Goal: Task Accomplishment & Management: Use online tool/utility

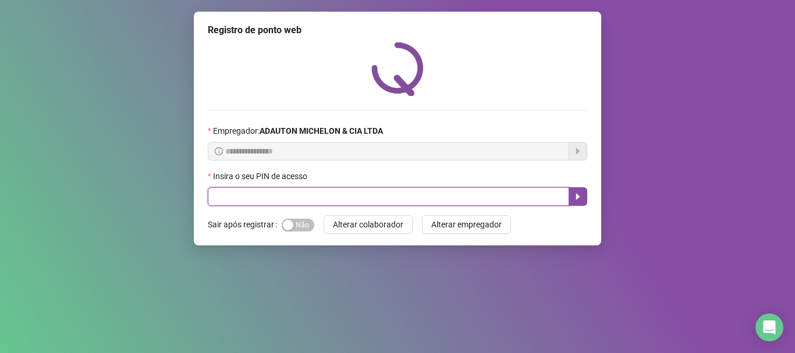
click at [284, 189] on input "text" at bounding box center [389, 196] width 362 height 19
type input "*****"
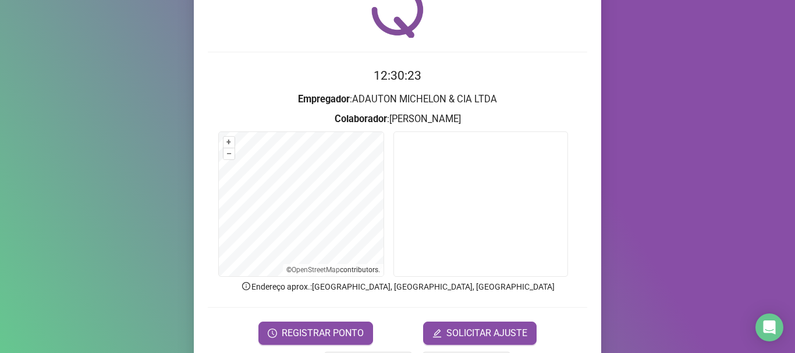
scroll to position [101, 0]
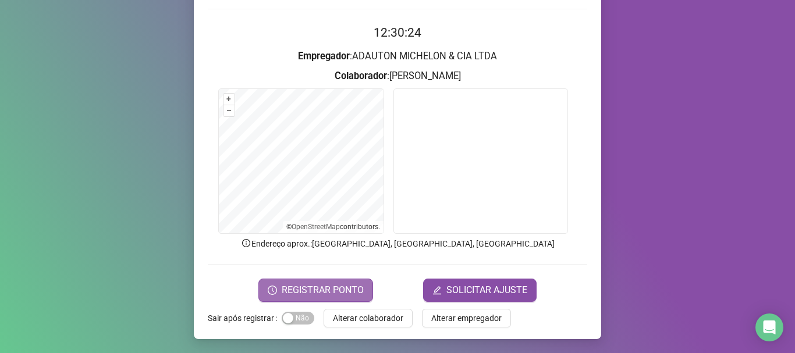
click at [312, 286] on span "REGISTRAR PONTO" at bounding box center [323, 291] width 82 height 14
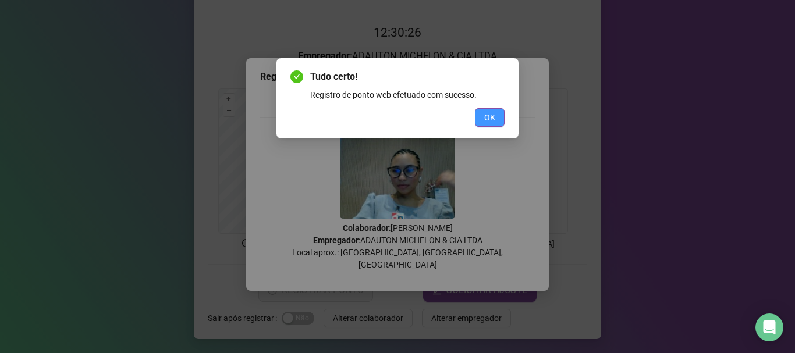
click at [491, 118] on span "OK" at bounding box center [489, 117] width 11 height 13
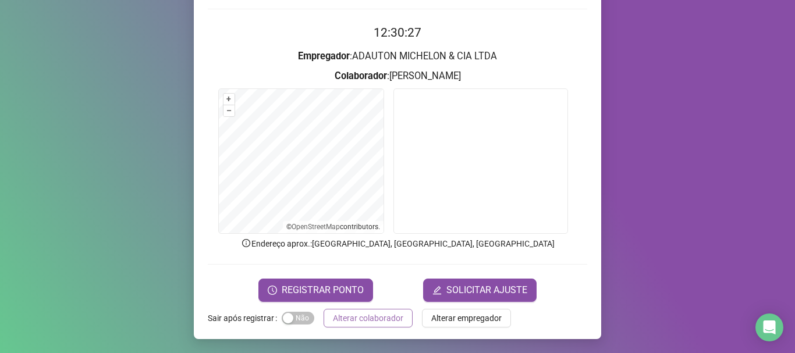
click at [393, 313] on span "Alterar colaborador" at bounding box center [368, 318] width 70 height 13
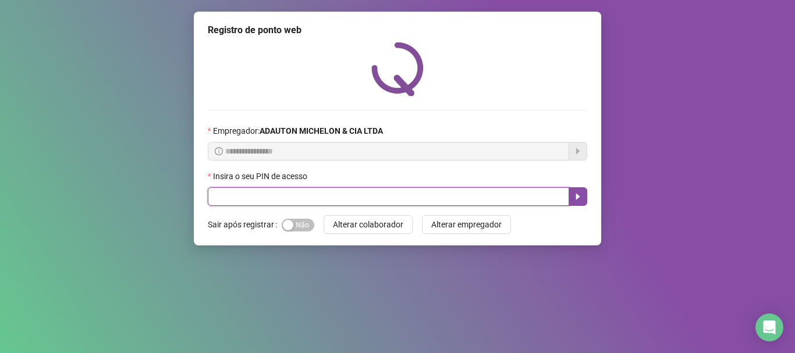
click at [228, 200] on input "text" at bounding box center [389, 196] width 362 height 19
type input "*****"
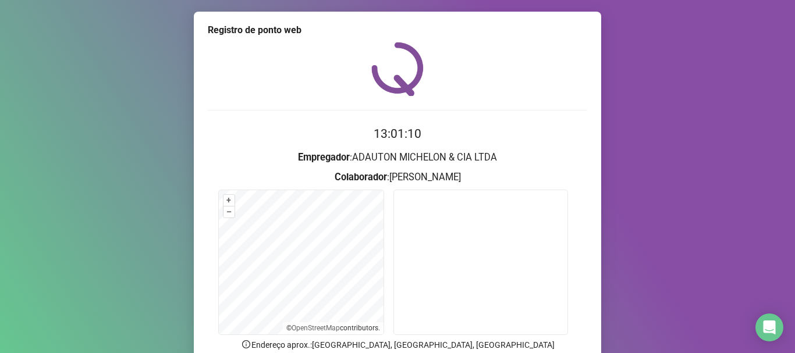
scroll to position [101, 0]
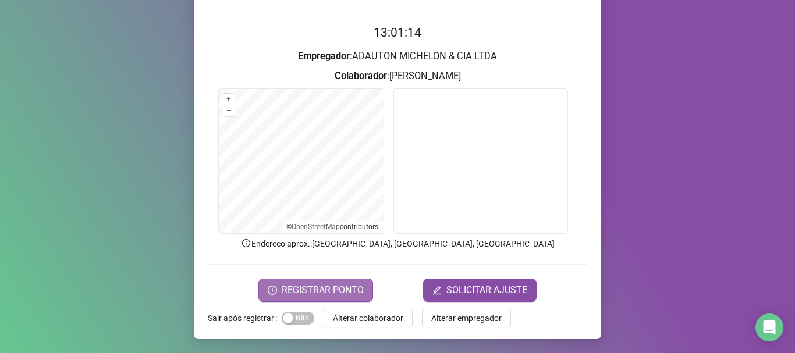
click at [303, 289] on span "REGISTRAR PONTO" at bounding box center [323, 291] width 82 height 14
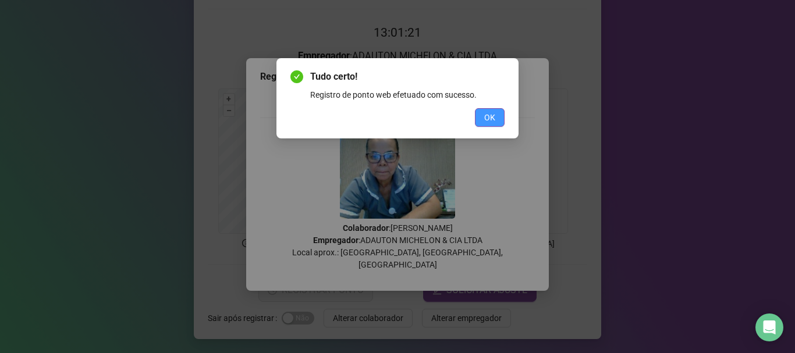
click at [484, 115] on button "OK" at bounding box center [490, 117] width 30 height 19
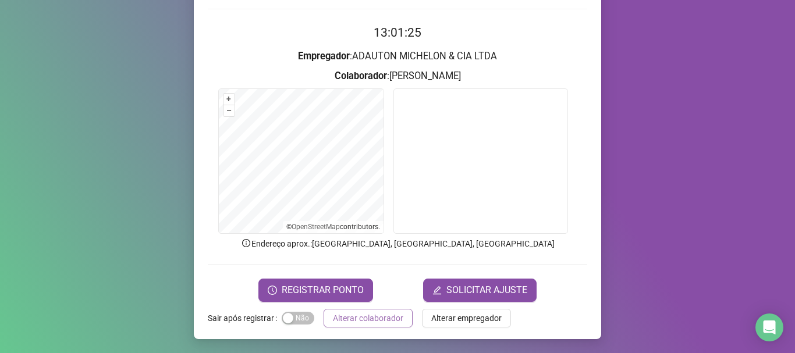
click at [359, 320] on span "Alterar colaborador" at bounding box center [368, 318] width 70 height 13
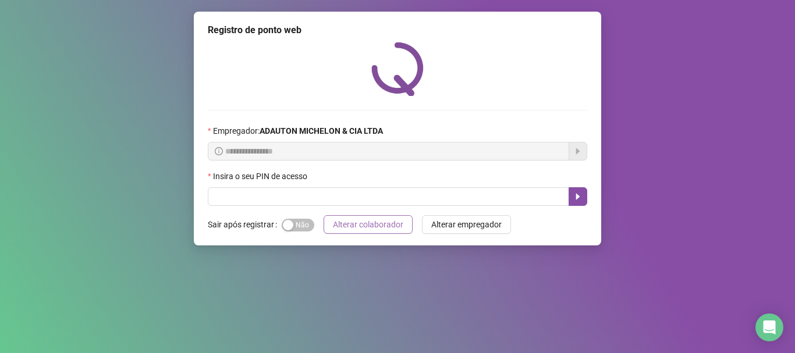
scroll to position [0, 0]
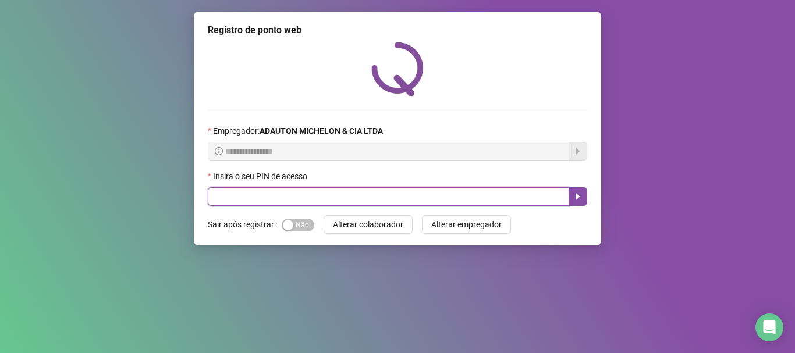
click at [421, 202] on input "text" at bounding box center [389, 196] width 362 height 19
type input "*****"
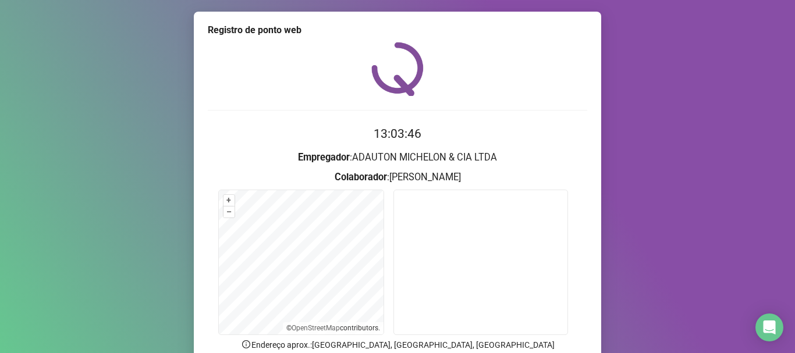
scroll to position [101, 0]
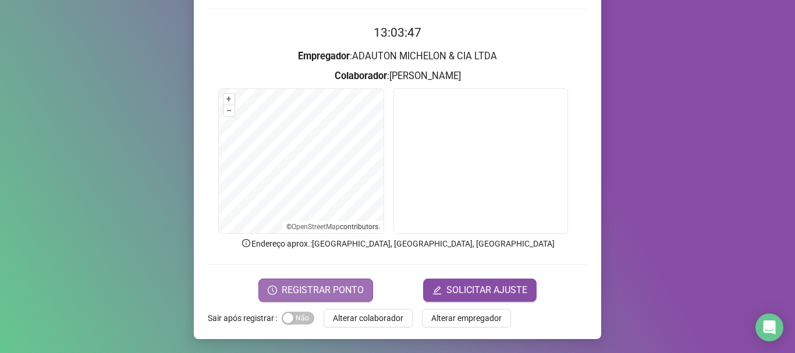
click at [311, 284] on span "REGISTRAR PONTO" at bounding box center [323, 291] width 82 height 14
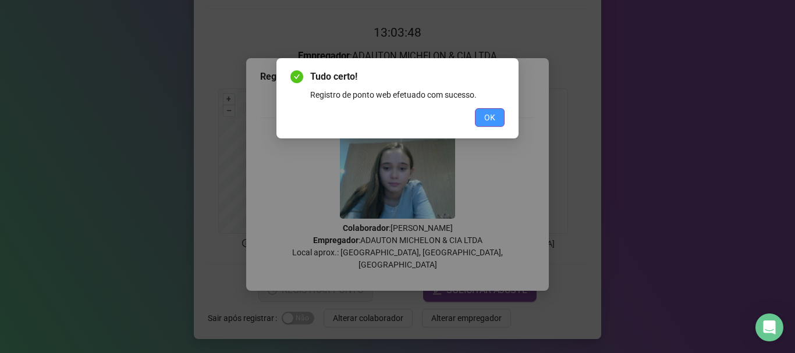
click at [494, 115] on span "OK" at bounding box center [489, 117] width 11 height 13
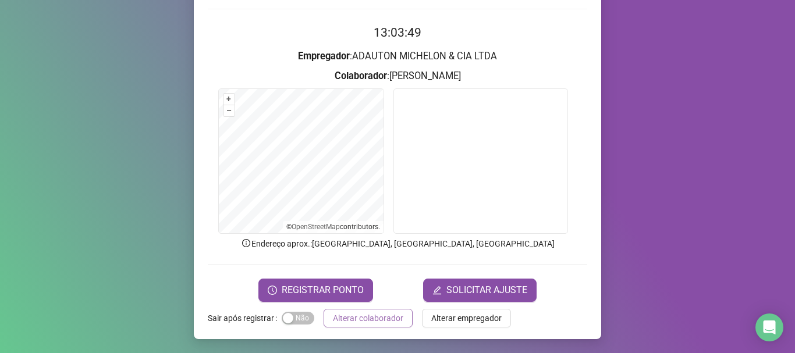
click at [367, 314] on span "Alterar colaborador" at bounding box center [368, 318] width 70 height 13
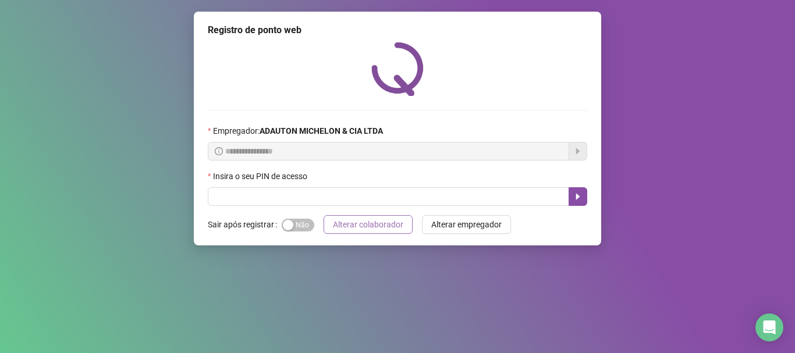
scroll to position [0, 0]
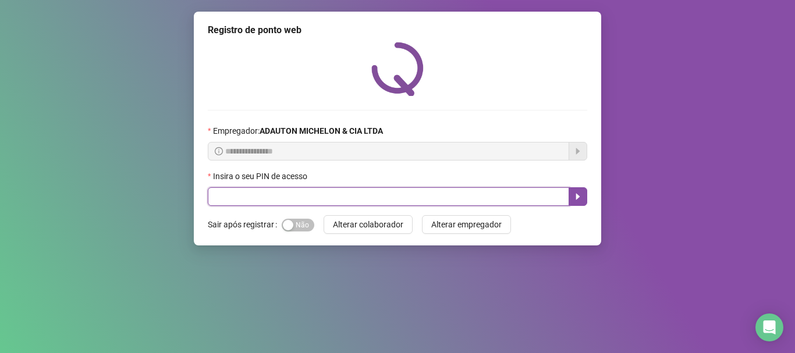
click at [230, 194] on input "text" at bounding box center [389, 196] width 362 height 19
type input "*****"
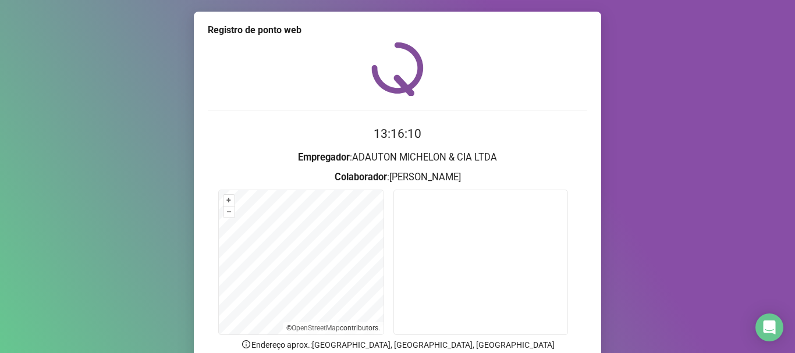
scroll to position [101, 0]
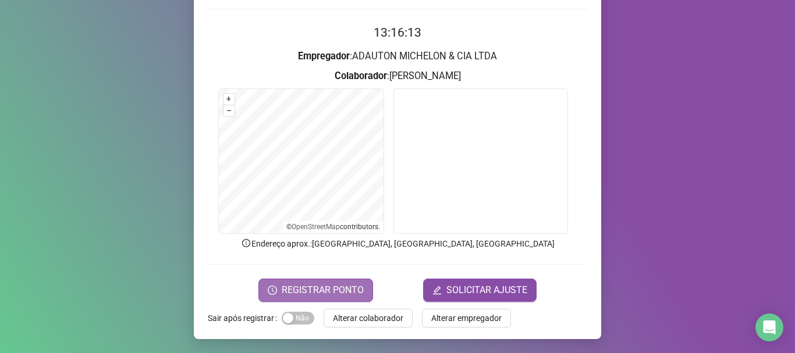
click at [314, 294] on span "REGISTRAR PONTO" at bounding box center [323, 291] width 82 height 14
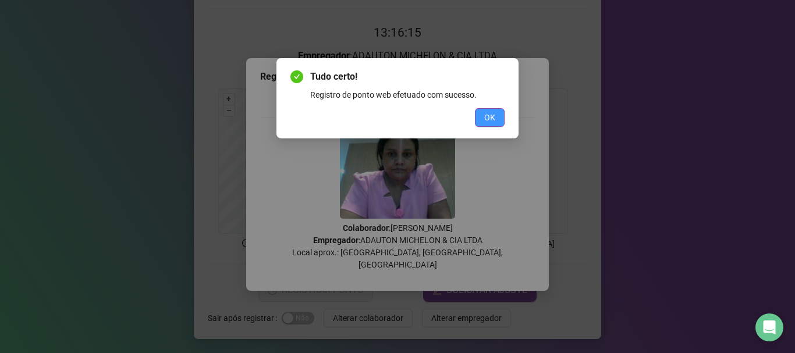
click at [501, 121] on button "OK" at bounding box center [490, 117] width 30 height 19
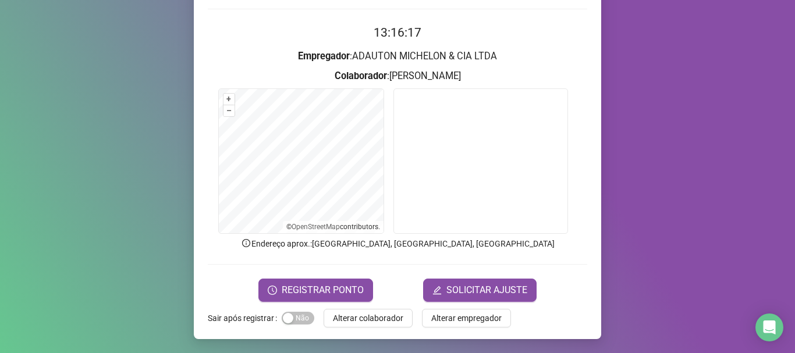
click at [718, 107] on div "Registro de ponto web 13:16:17 Empregador : [PERSON_NAME] & CIA LTDA Colaborado…" at bounding box center [397, 176] width 795 height 353
click at [317, 290] on span "REGISTRAR PONTO" at bounding box center [323, 291] width 82 height 14
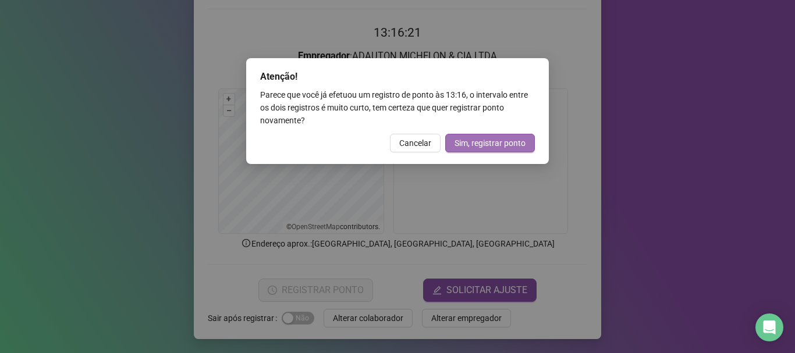
click at [487, 141] on span "Sim, registrar ponto" at bounding box center [490, 143] width 71 height 13
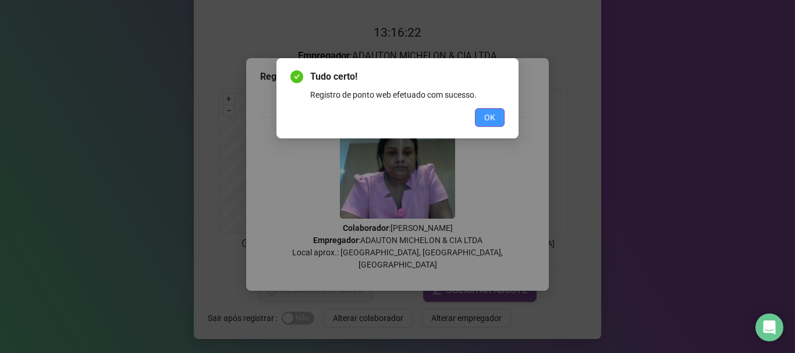
click at [484, 112] on span "OK" at bounding box center [489, 117] width 11 height 13
